Goal: Information Seeking & Learning: Learn about a topic

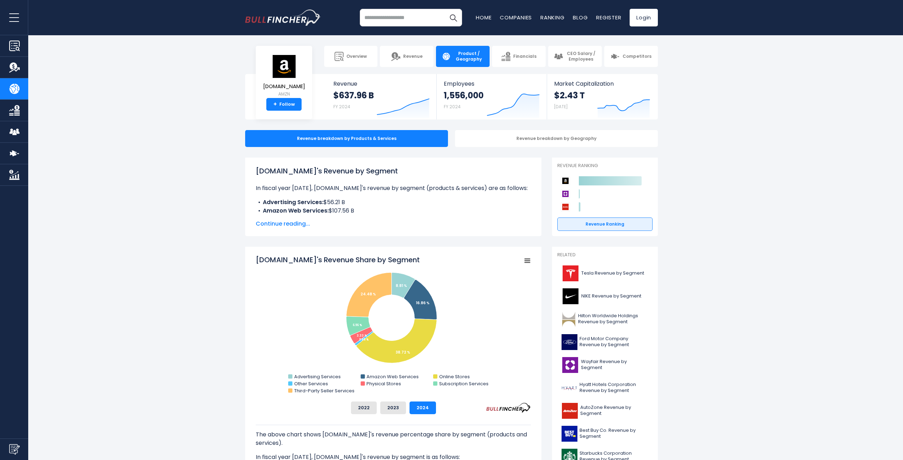
click at [288, 225] on span "Continue reading..." at bounding box center [393, 224] width 275 height 8
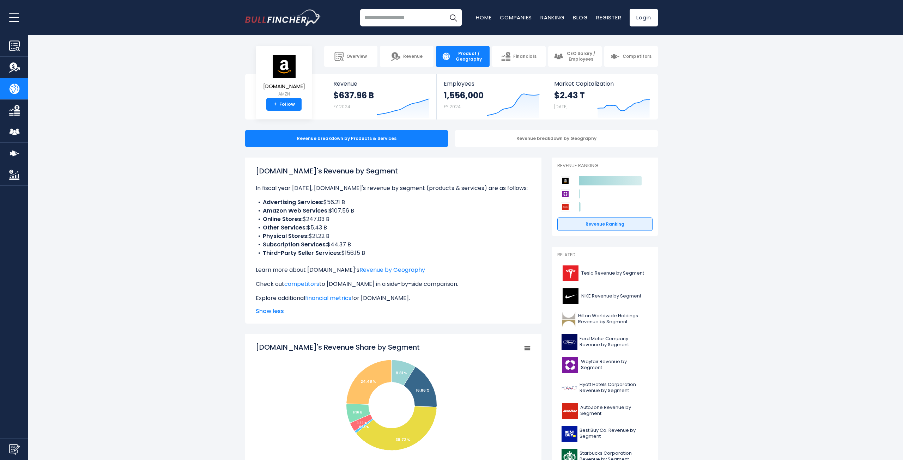
drag, startPoint x: 265, startPoint y: 210, endPoint x: 364, endPoint y: 212, distance: 98.7
click at [364, 212] on li "Amazon Web Services: $107.56 B" at bounding box center [393, 211] width 275 height 8
drag, startPoint x: 363, startPoint y: 210, endPoint x: 262, endPoint y: 210, distance: 101.9
click at [262, 210] on li "Amazon Web Services: $107.56 B" at bounding box center [393, 211] width 275 height 8
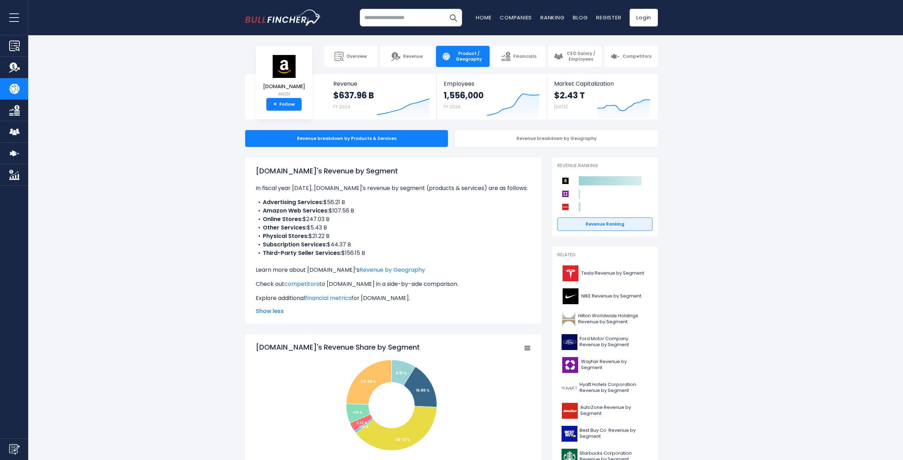
click at [262, 210] on li "Amazon Web Services: $107.56 B" at bounding box center [393, 211] width 275 height 8
click at [268, 212] on b "Amazon Web Services:" at bounding box center [296, 211] width 66 height 8
drag, startPoint x: 264, startPoint y: 211, endPoint x: 377, endPoint y: 211, distance: 112.8
click at [377, 211] on li "Amazon Web Services: $107.56 B" at bounding box center [393, 211] width 275 height 8
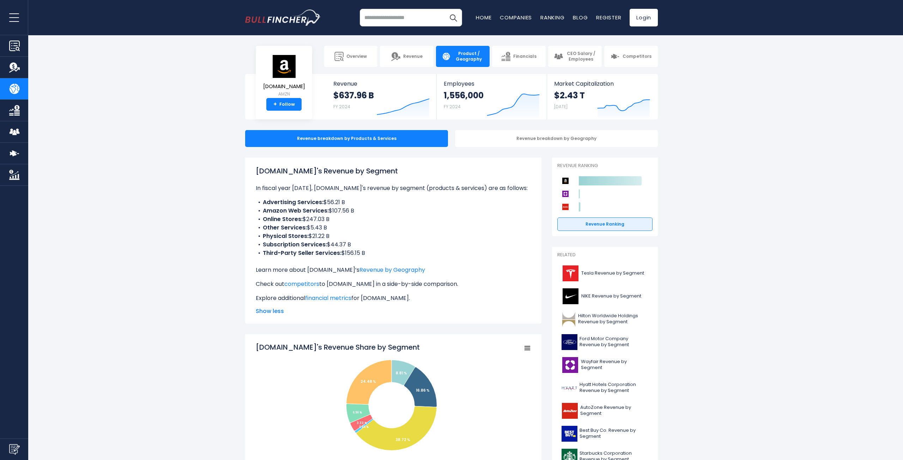
drag, startPoint x: 354, startPoint y: 201, endPoint x: 270, endPoint y: 201, distance: 83.2
click at [270, 201] on li "Advertising Services: $56.21 B" at bounding box center [393, 202] width 275 height 8
drag, startPoint x: 263, startPoint y: 239, endPoint x: 340, endPoint y: 237, distance: 76.2
click at [340, 237] on li "Physical Stores: $21.22 B" at bounding box center [393, 236] width 275 height 8
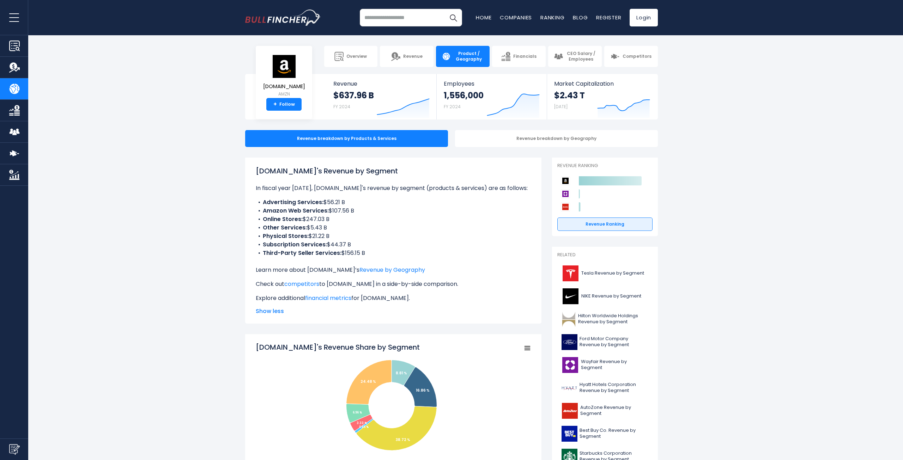
drag, startPoint x: 353, startPoint y: 237, endPoint x: 286, endPoint y: 236, distance: 66.6
click at [286, 236] on li "Physical Stores: $21.22 B" at bounding box center [393, 236] width 275 height 8
click at [286, 236] on b "Physical Stores:" at bounding box center [286, 236] width 46 height 8
drag, startPoint x: 284, startPoint y: 218, endPoint x: 354, endPoint y: 222, distance: 69.9
click at [354, 222] on li "Online Stores: $247.03 B" at bounding box center [393, 219] width 275 height 8
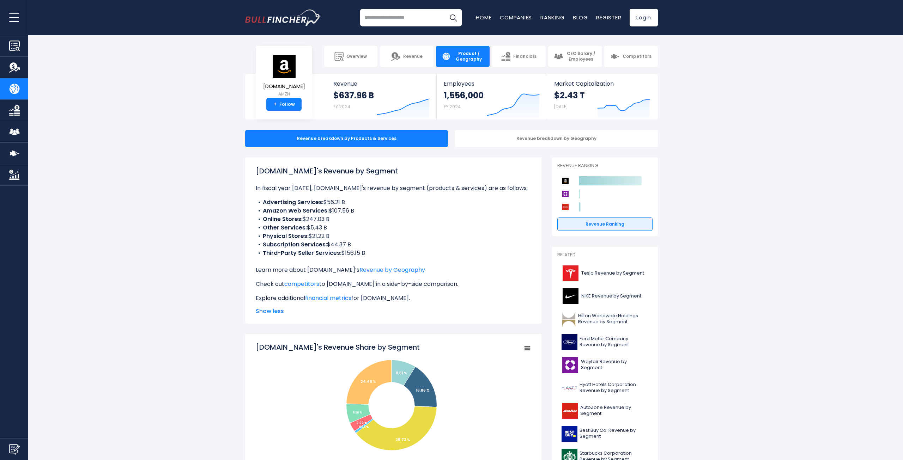
click at [354, 222] on li "Online Stores: $247.03 B" at bounding box center [393, 219] width 275 height 8
